Goal: Navigation & Orientation: Find specific page/section

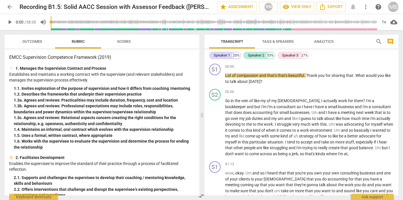
click at [9, 7] on span "arrow_back" at bounding box center [9, 6] width 7 height 7
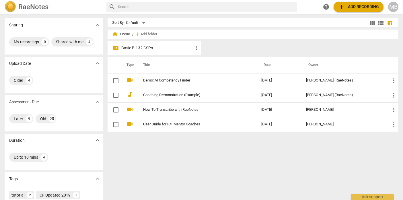
click at [395, 6] on div "MB" at bounding box center [393, 7] width 10 height 10
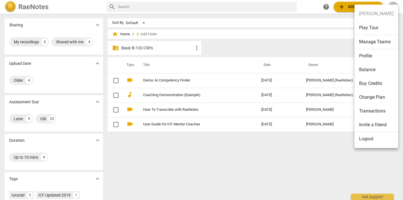
click at [381, 14] on ul "[PERSON_NAME] Play Tour Manage Teams Profile Balance Buy Credits Change Plan Tr…" at bounding box center [376, 76] width 44 height 143
click at [369, 56] on li "Profile" at bounding box center [376, 56] width 44 height 14
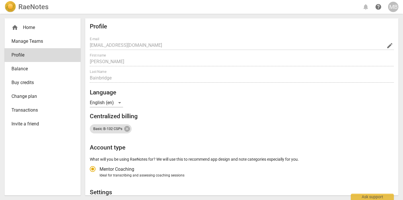
radio input "false"
click at [160, 14] on div "home Home Manage Teams Profile Balance Buy credits Change plan Transactions Inv…" at bounding box center [201, 107] width 403 height 186
click at [23, 28] on div "home Home" at bounding box center [40, 27] width 58 height 7
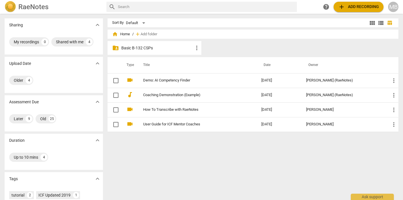
click at [94, 102] on span "expand_more" at bounding box center [97, 101] width 7 height 7
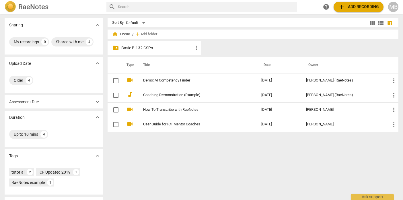
click at [98, 103] on span "expand_more" at bounding box center [97, 101] width 7 height 7
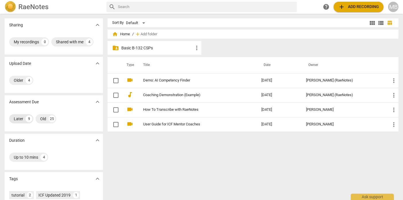
click at [19, 119] on div "Later" at bounding box center [18, 119] width 9 height 6
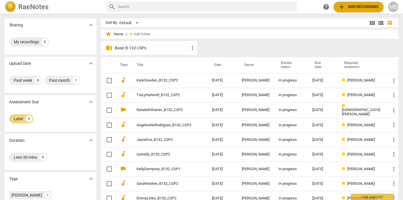
click at [169, 48] on p "Basic B-132 CSPs" at bounding box center [152, 48] width 74 height 6
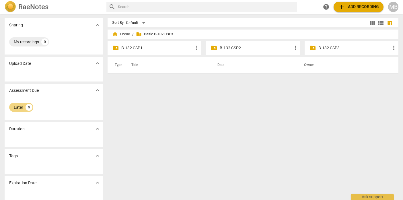
click at [236, 48] on p "B-132 CSP2" at bounding box center [256, 48] width 72 height 6
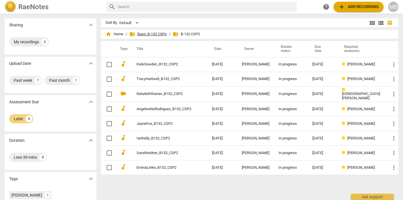
click at [161, 34] on span "folder_shared Basic B-132 CSPs" at bounding box center [147, 34] width 37 height 6
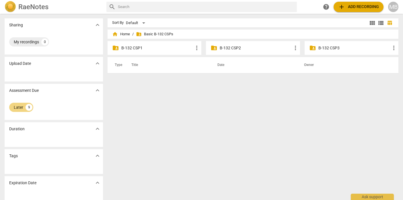
click at [140, 48] on p "B-132 CSP1" at bounding box center [157, 48] width 72 height 6
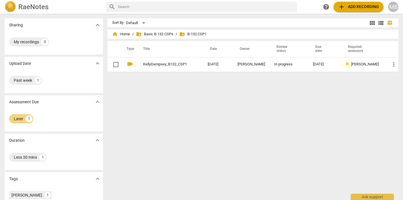
click at [181, 34] on span "folder_shared" at bounding box center [182, 34] width 6 height 6
click at [149, 32] on span "folder_shared Basic B-132 CSPs" at bounding box center [154, 34] width 37 height 6
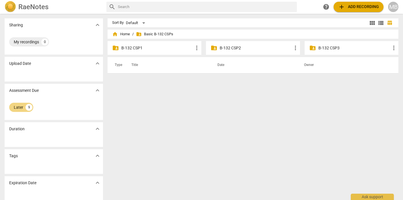
click at [133, 48] on p "B-132 CSP1" at bounding box center [157, 48] width 72 height 6
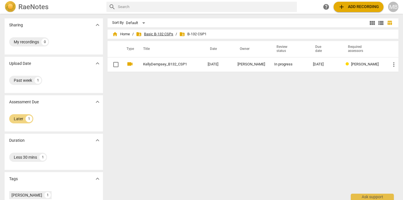
click at [160, 32] on span "folder_shared Basic B-132 CSPs" at bounding box center [154, 34] width 37 height 6
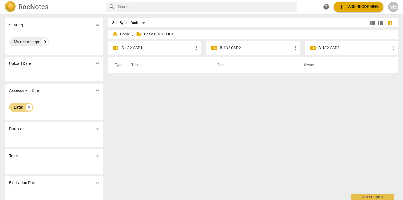
click at [221, 49] on p "B-132 CSP2" at bounding box center [256, 48] width 72 height 6
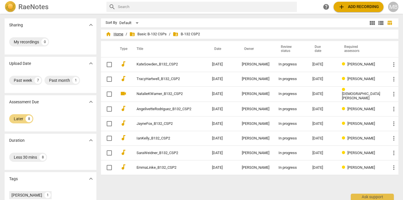
click at [123, 34] on span "home Home" at bounding box center [114, 34] width 18 height 6
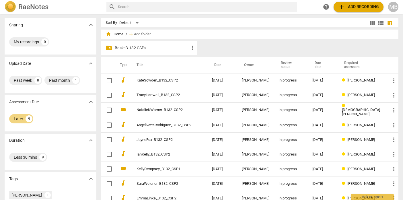
click at [153, 49] on p "Basic B-132 CSPs" at bounding box center [152, 48] width 74 height 6
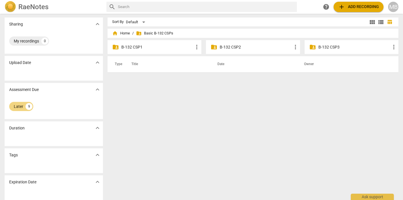
scroll to position [0, 0]
click at [125, 33] on span "home Home" at bounding box center [121, 34] width 18 height 6
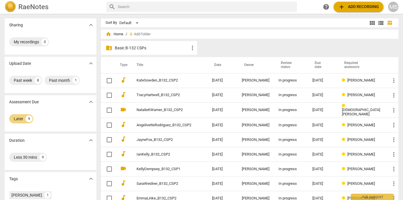
click at [122, 34] on span "home Home" at bounding box center [114, 34] width 18 height 6
click at [19, 120] on div "Later" at bounding box center [18, 119] width 9 height 6
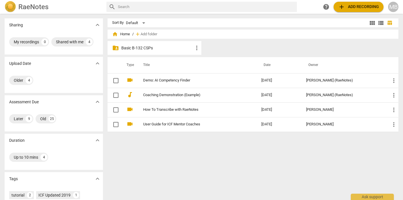
click at [149, 50] on p "Basic B-132 CSPs" at bounding box center [157, 48] width 72 height 6
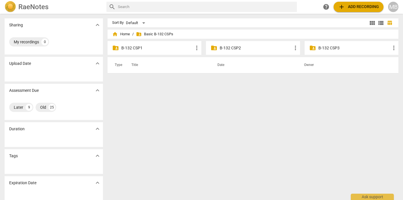
click at [226, 49] on p "B-132 CSP2" at bounding box center [256, 48] width 72 height 6
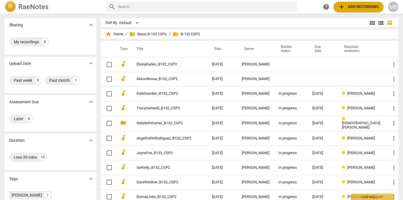
click at [178, 34] on span "folder_shared" at bounding box center [176, 34] width 6 height 6
